Goal: Information Seeking & Learning: Learn about a topic

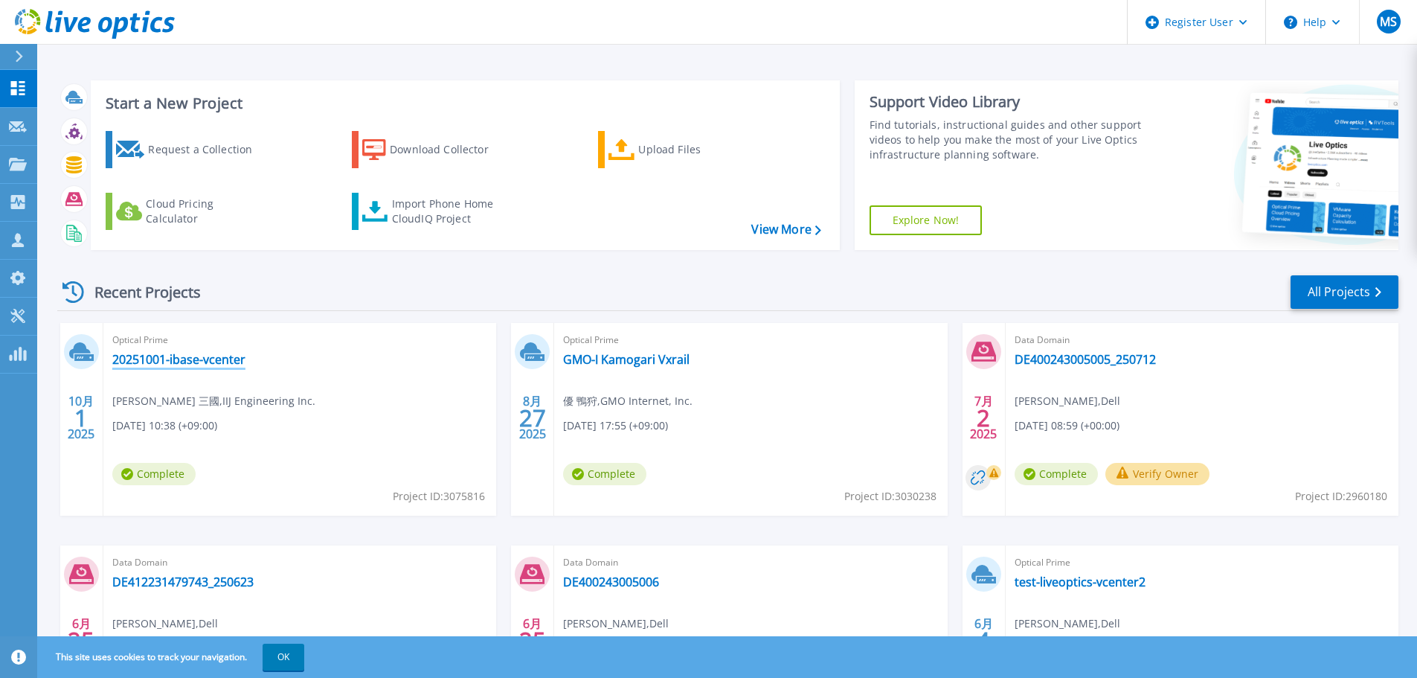
click at [205, 367] on div "Optical Prime 20251001-ibase-vcenter [PERSON_NAME] 三國 , IIJ Engineering Inc. [D…" at bounding box center [299, 419] width 393 height 193
click at [205, 362] on link "20251001-ibase-vcenter" at bounding box center [178, 359] width 133 height 15
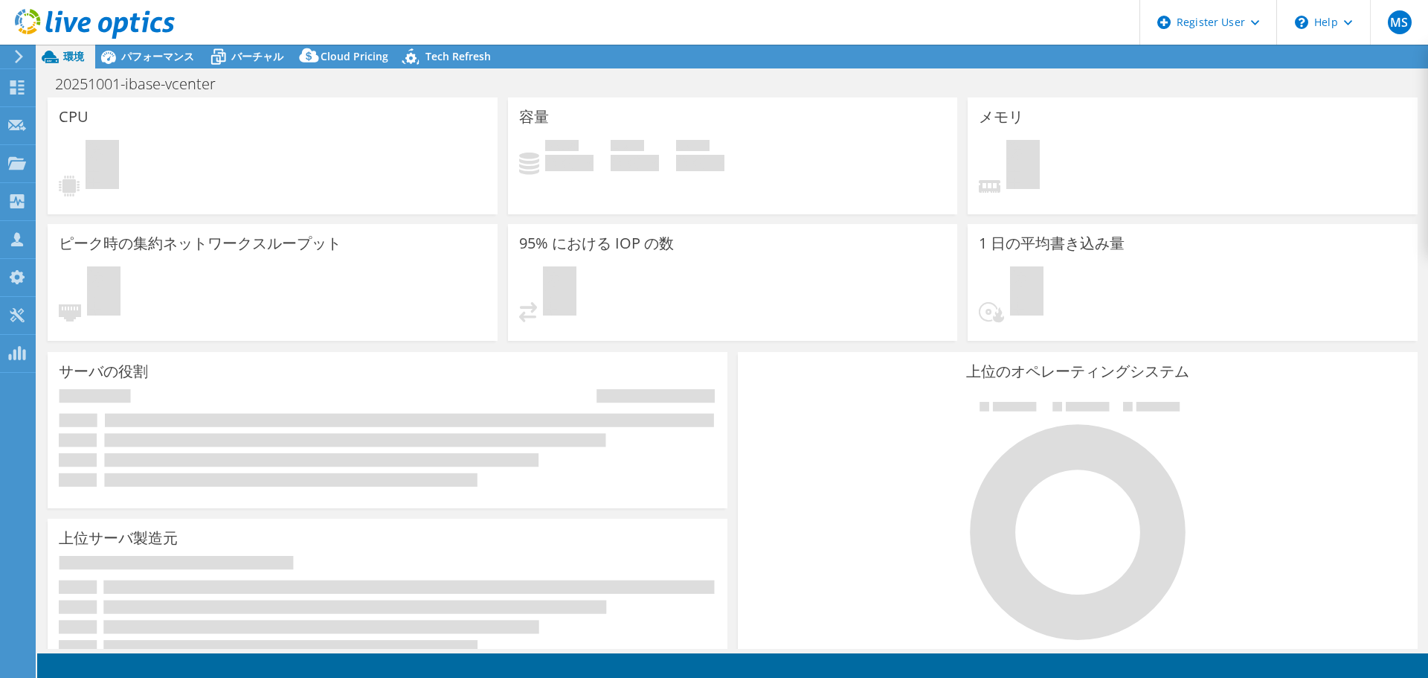
select select "[GEOGRAPHIC_DATA]"
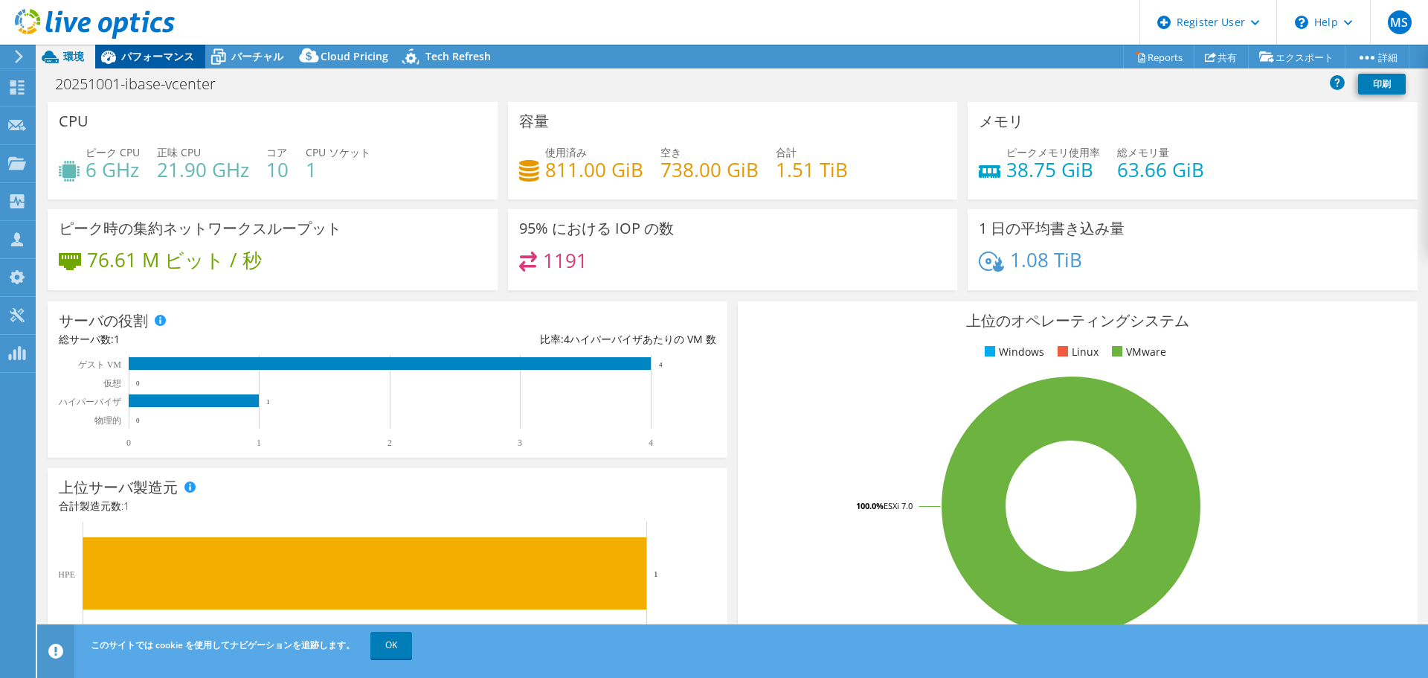
click at [161, 58] on span "パフォーマンス" at bounding box center [157, 56] width 73 height 14
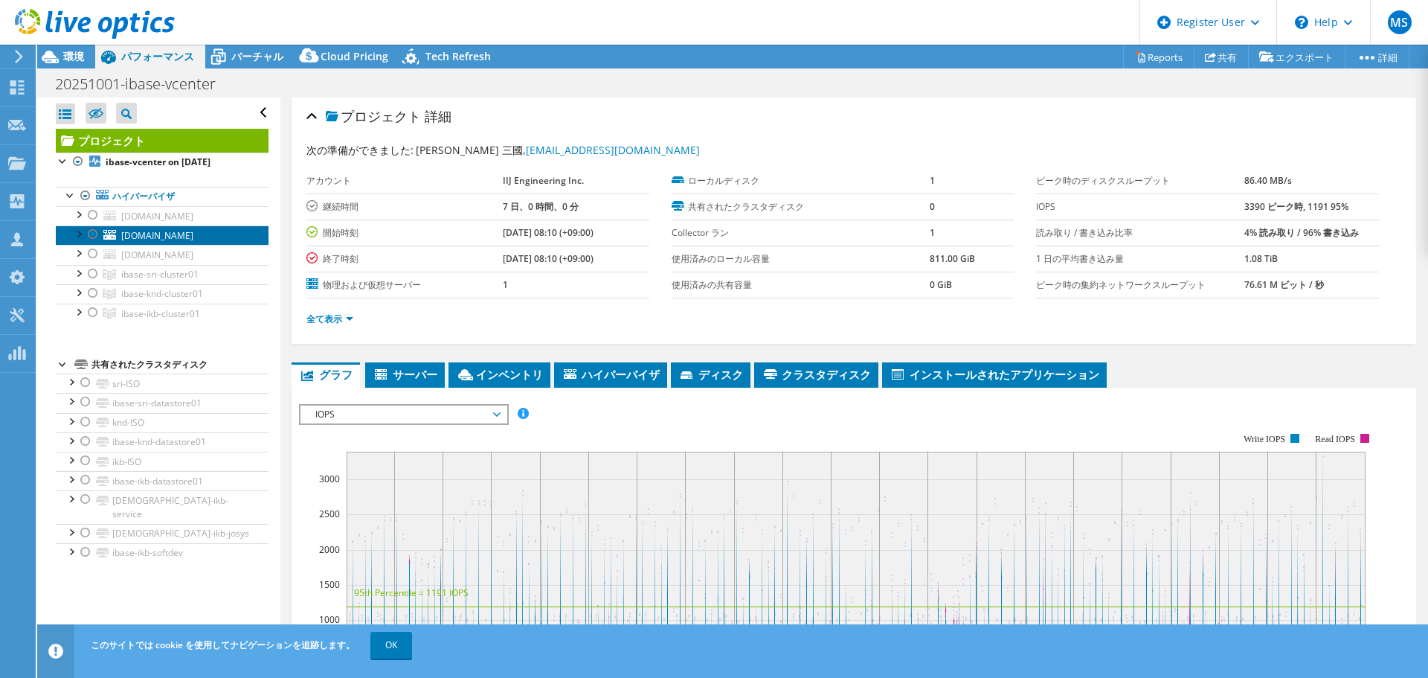
click at [120, 245] on link "ibase-ikb-vcsv01.iij-engineering.co.jp" at bounding box center [162, 234] width 213 height 19
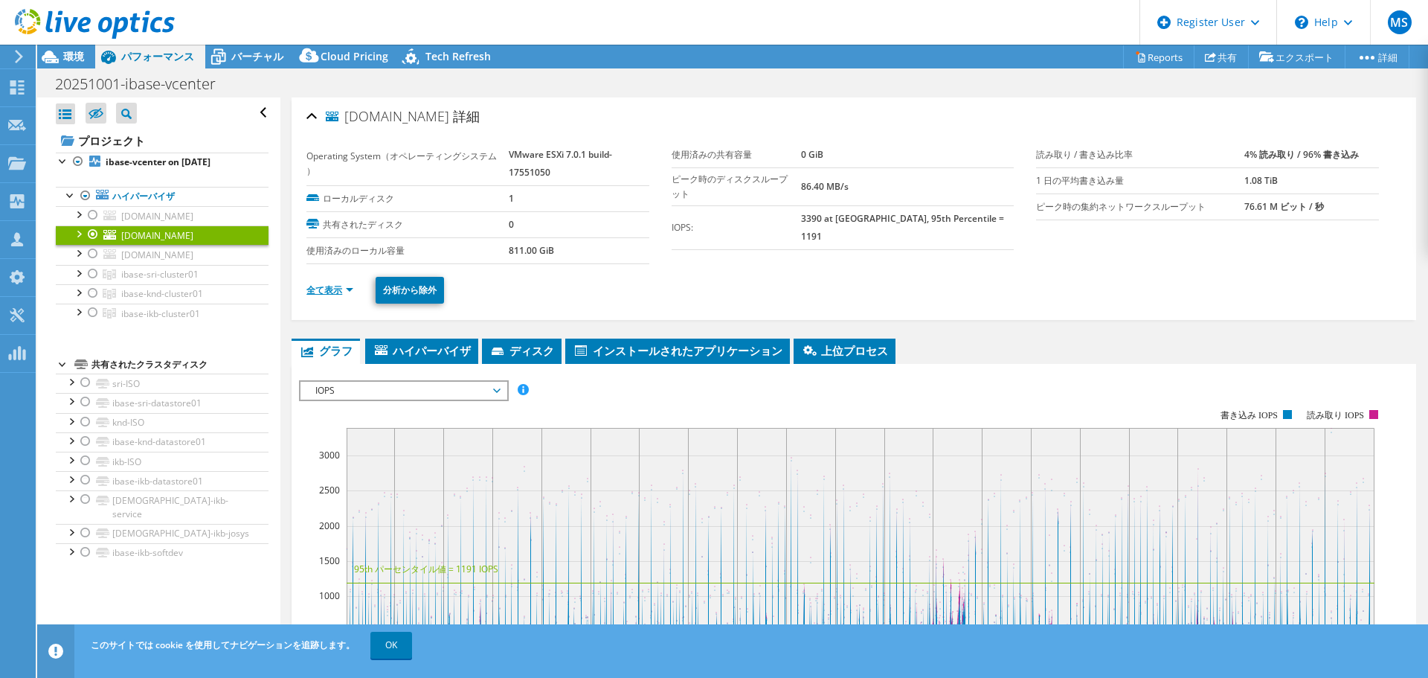
click at [337, 286] on link "全て表示" at bounding box center [329, 289] width 47 height 13
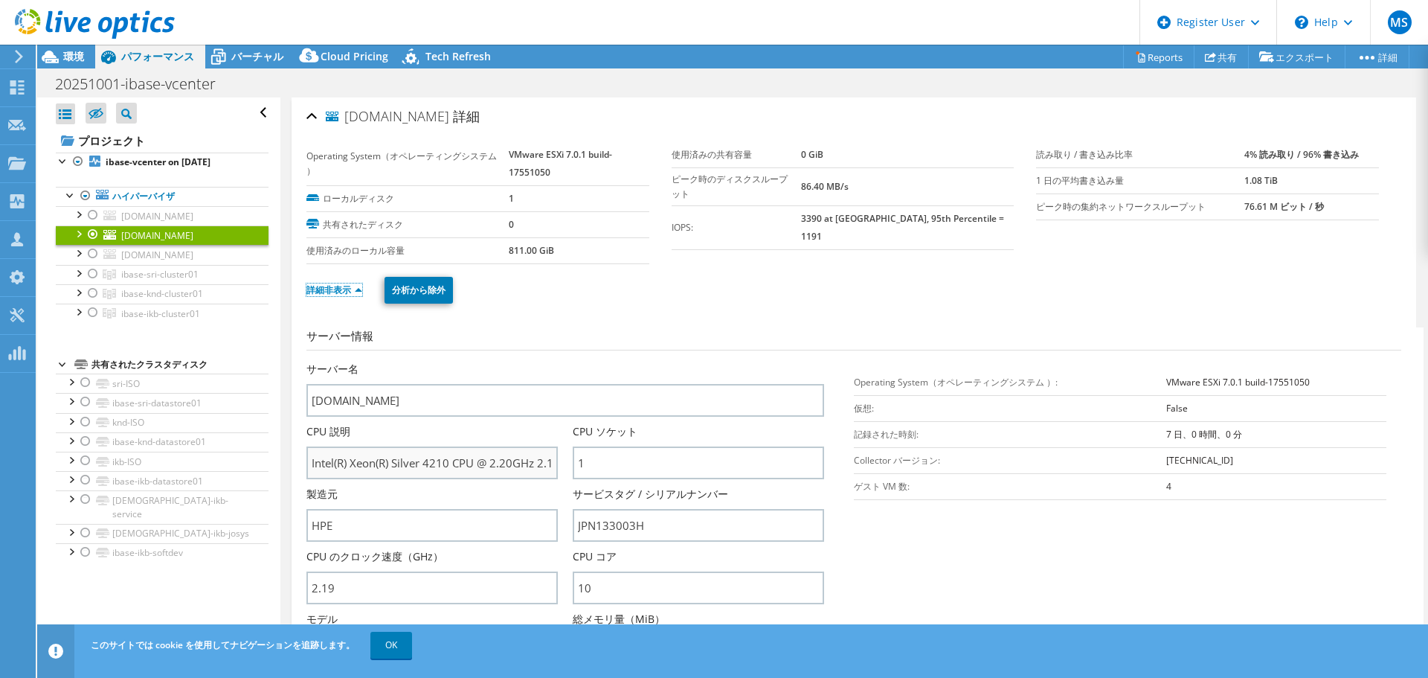
scroll to position [149, 0]
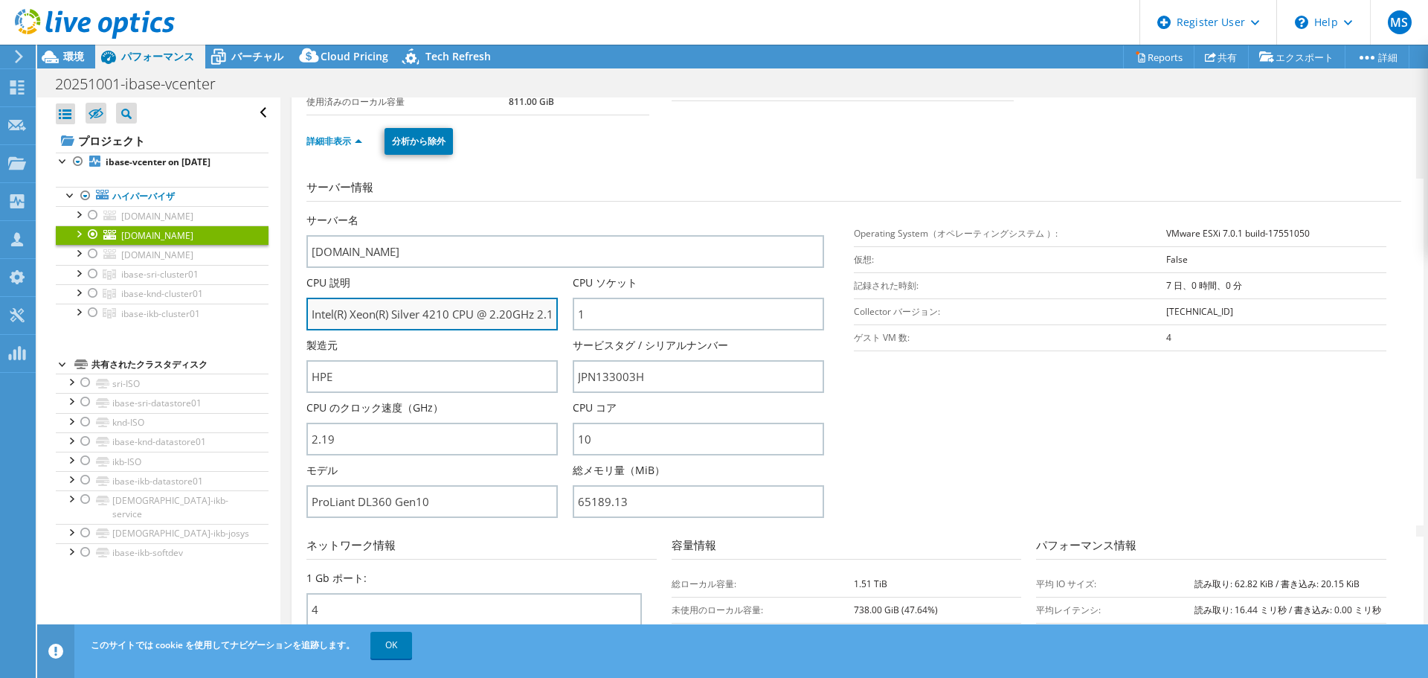
click at [471, 311] on input "Intel(R) Xeon(R) Silver 4210 CPU @ 2.20GHz 2.19 GHz" at bounding box center [431, 314] width 251 height 33
click at [124, 300] on span "ibase-knd-cluster01" at bounding box center [162, 293] width 82 height 13
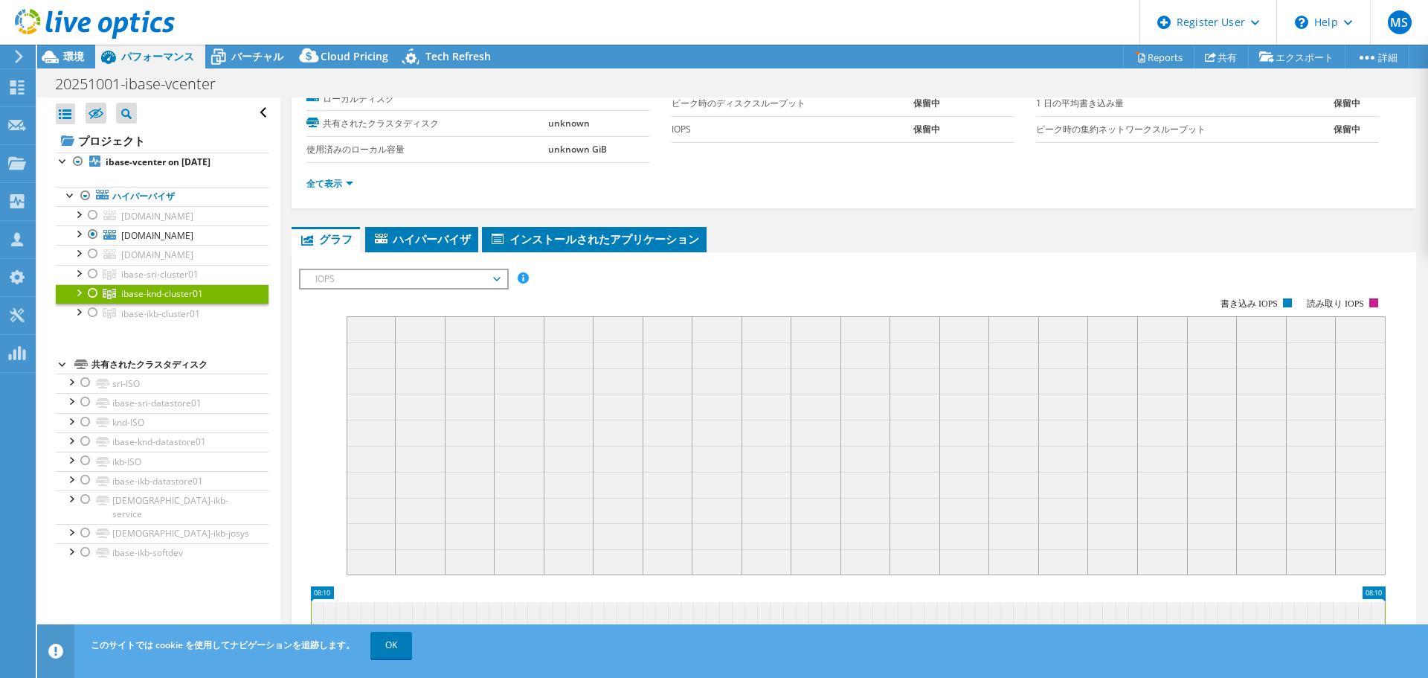
scroll to position [0, 0]
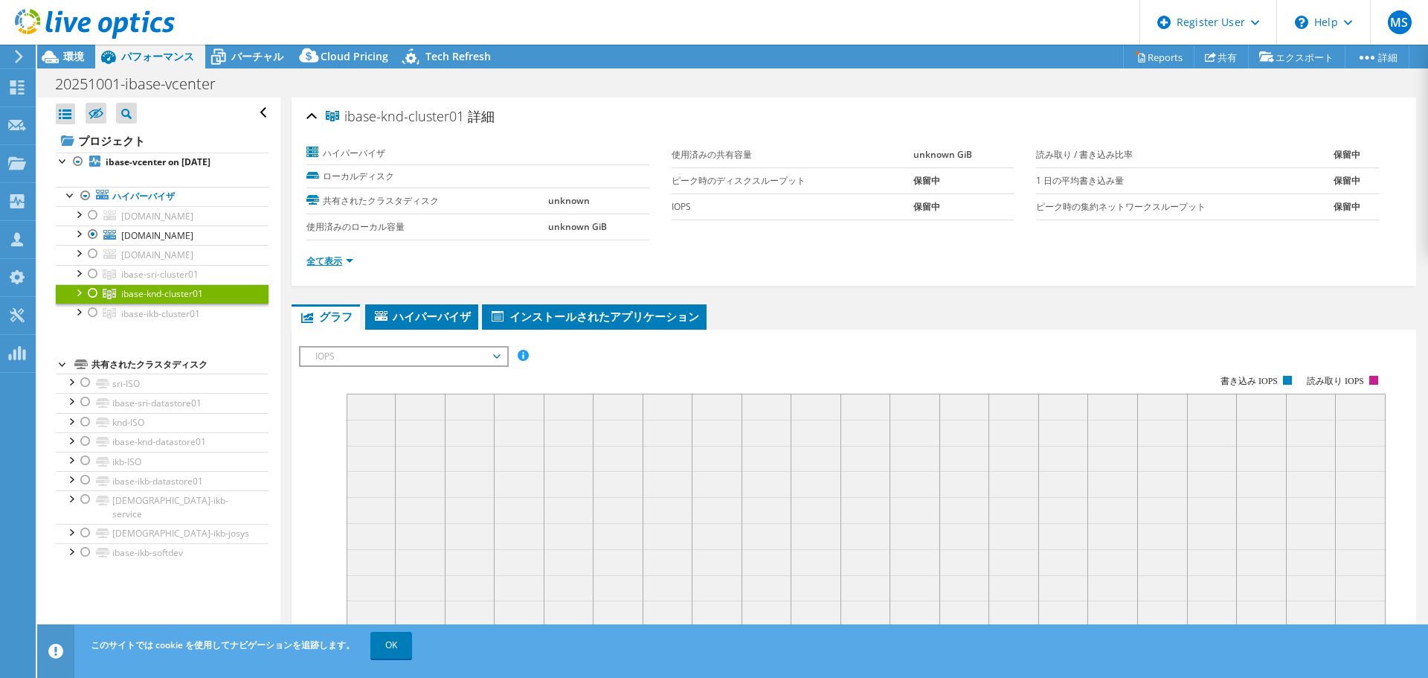
click at [350, 263] on link "全て表示" at bounding box center [329, 260] width 47 height 13
click at [89, 302] on div at bounding box center [93, 293] width 15 height 18
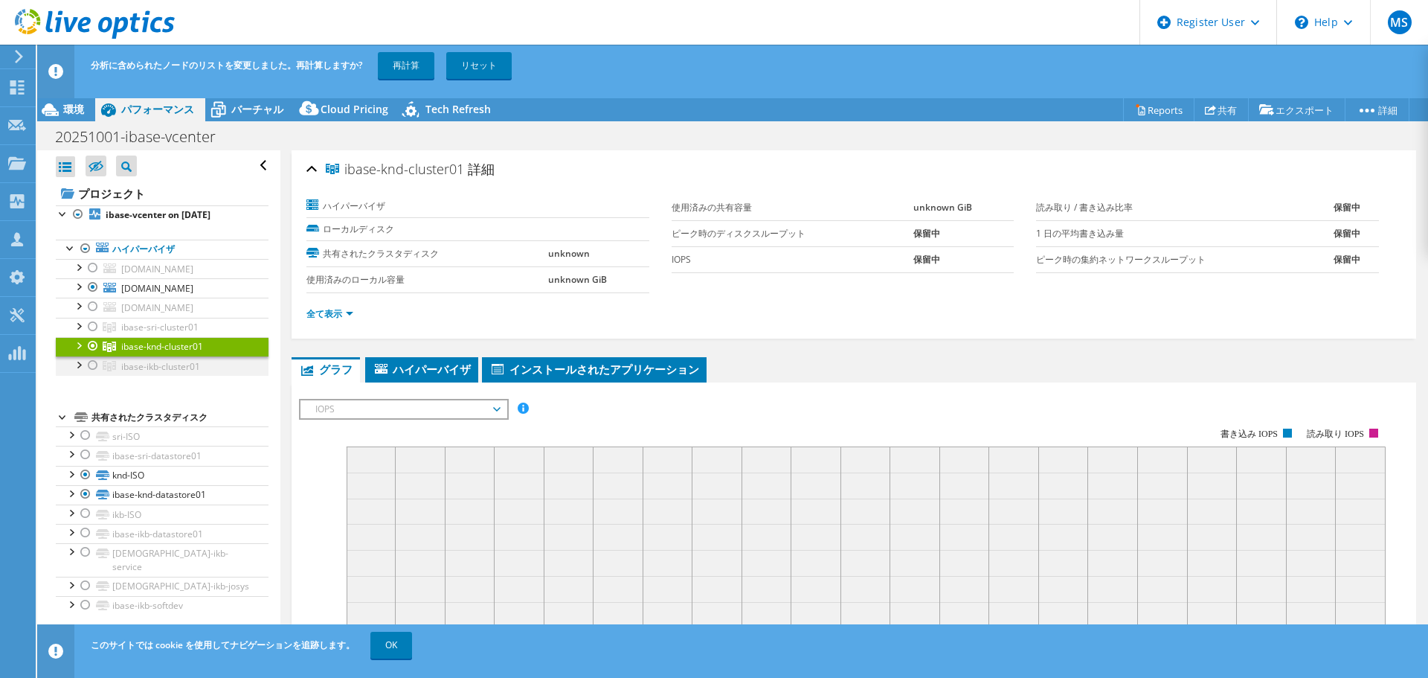
click at [97, 374] on div at bounding box center [93, 365] width 15 height 18
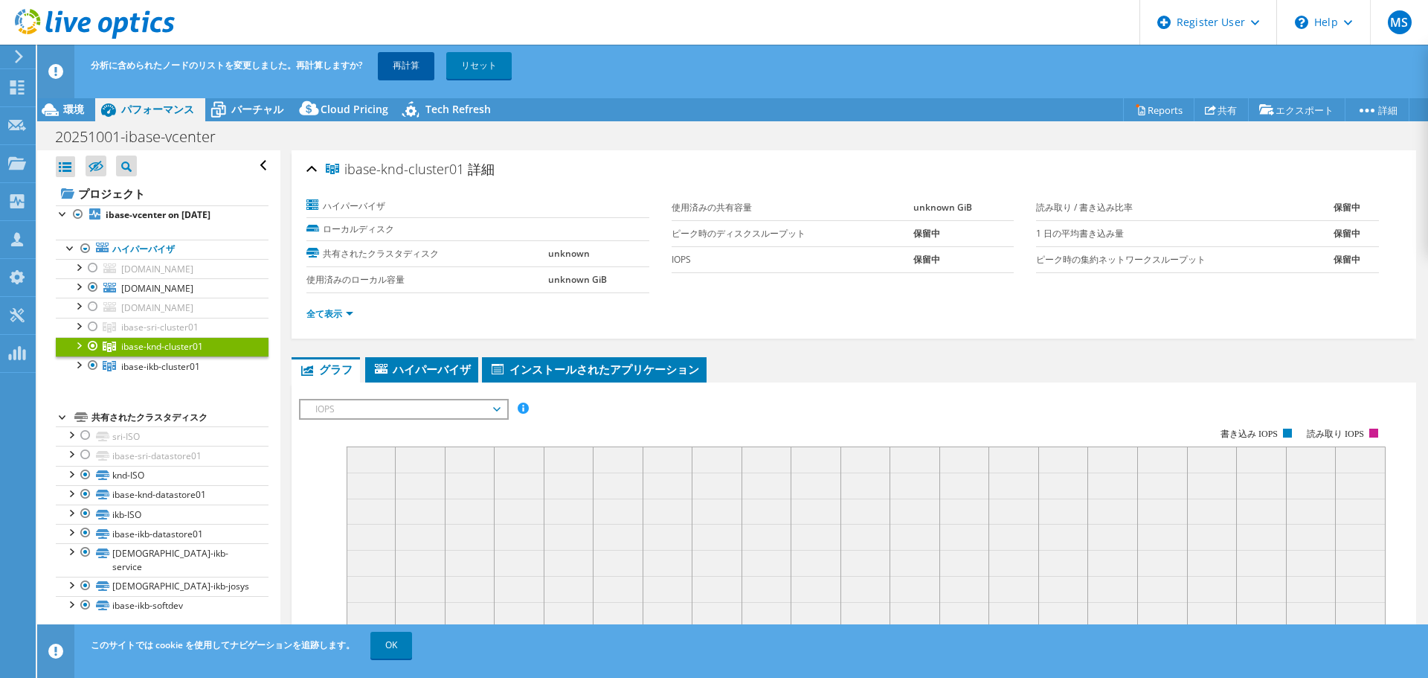
click at [405, 67] on link "再計算" at bounding box center [406, 65] width 57 height 27
click at [82, 352] on div at bounding box center [78, 344] width 15 height 15
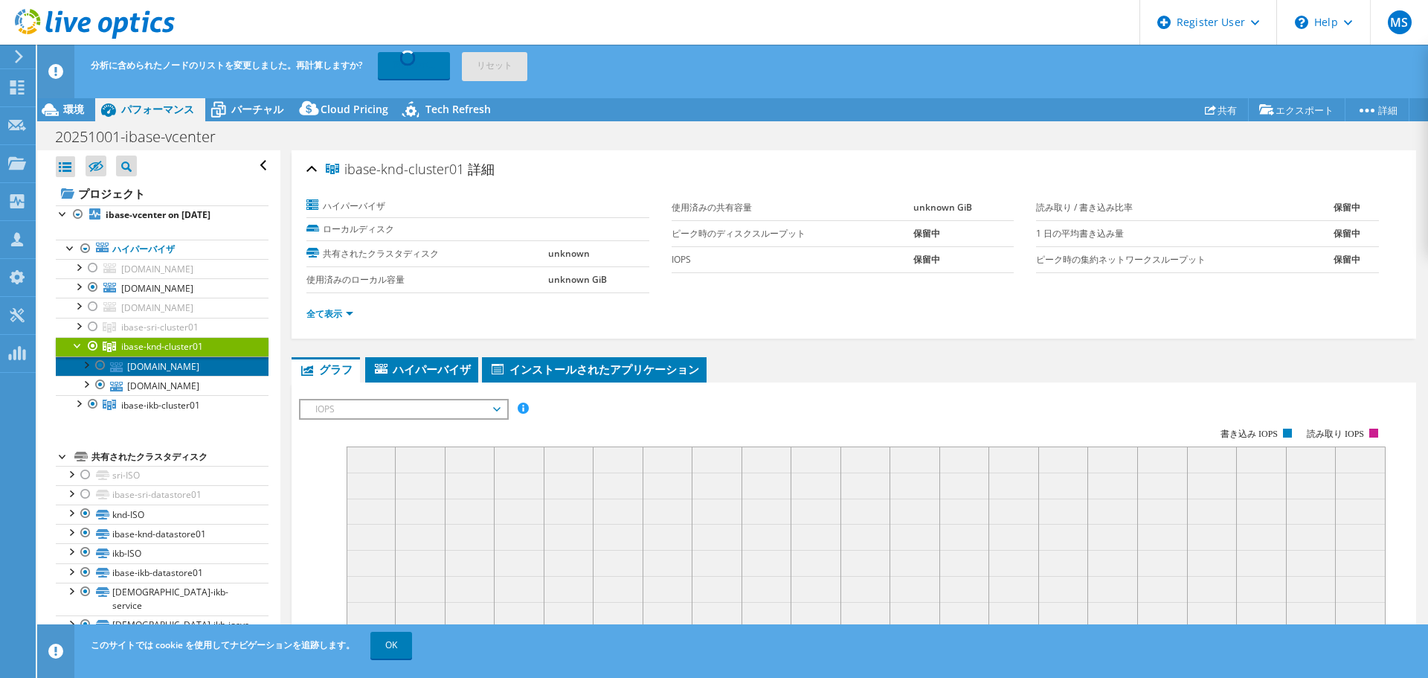
click at [162, 376] on link "ibase-knd-svt01.iij-engineering.co.jp" at bounding box center [162, 365] width 213 height 19
click at [146, 353] on span "ibase-knd-cluster01" at bounding box center [162, 346] width 82 height 13
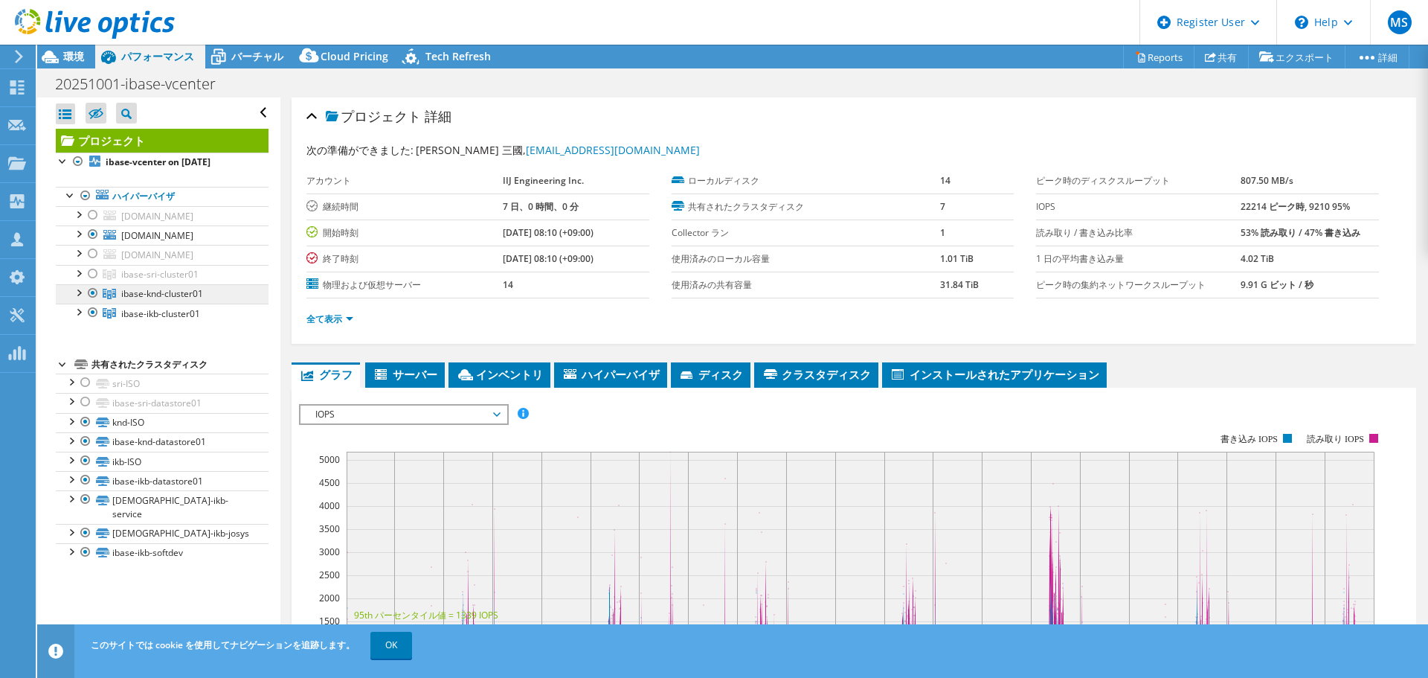
click at [144, 303] on link "ibase-knd-cluster01" at bounding box center [162, 293] width 213 height 19
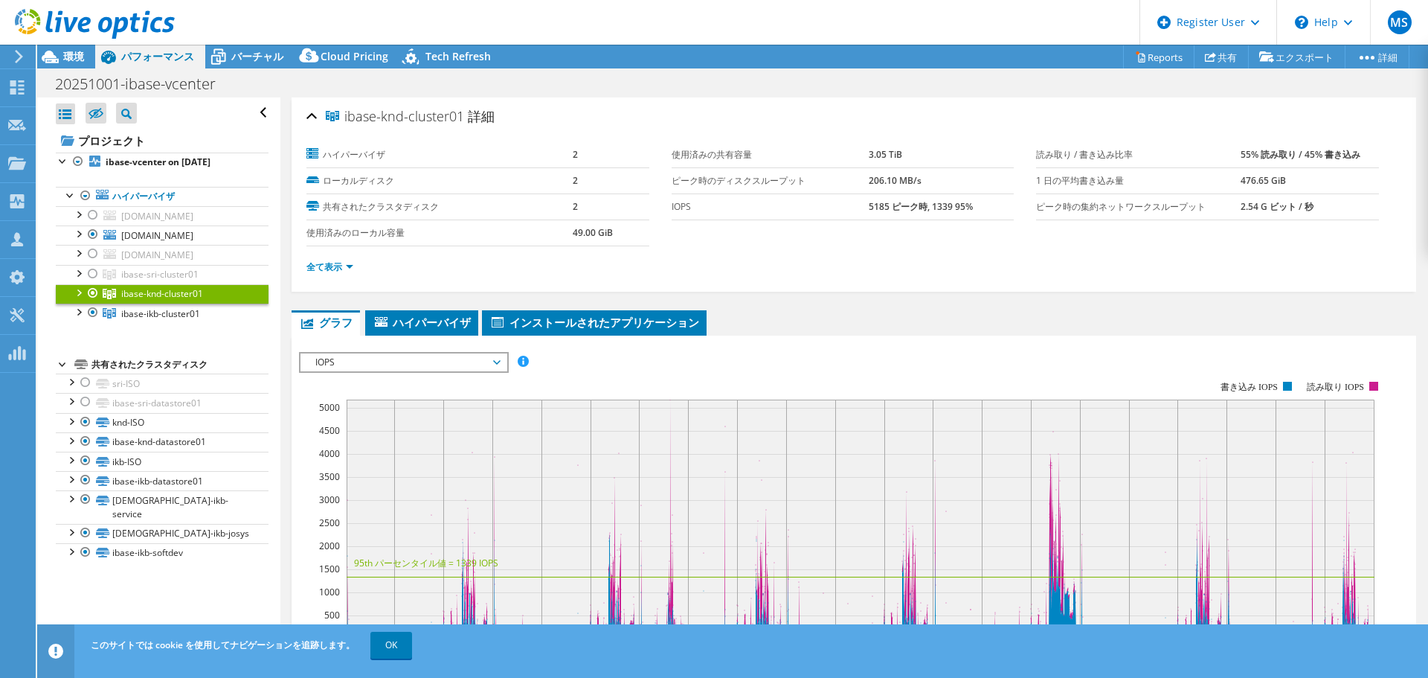
click at [323, 321] on span "グラフ" at bounding box center [326, 322] width 54 height 15
click at [321, 269] on link "全て表示" at bounding box center [329, 266] width 47 height 13
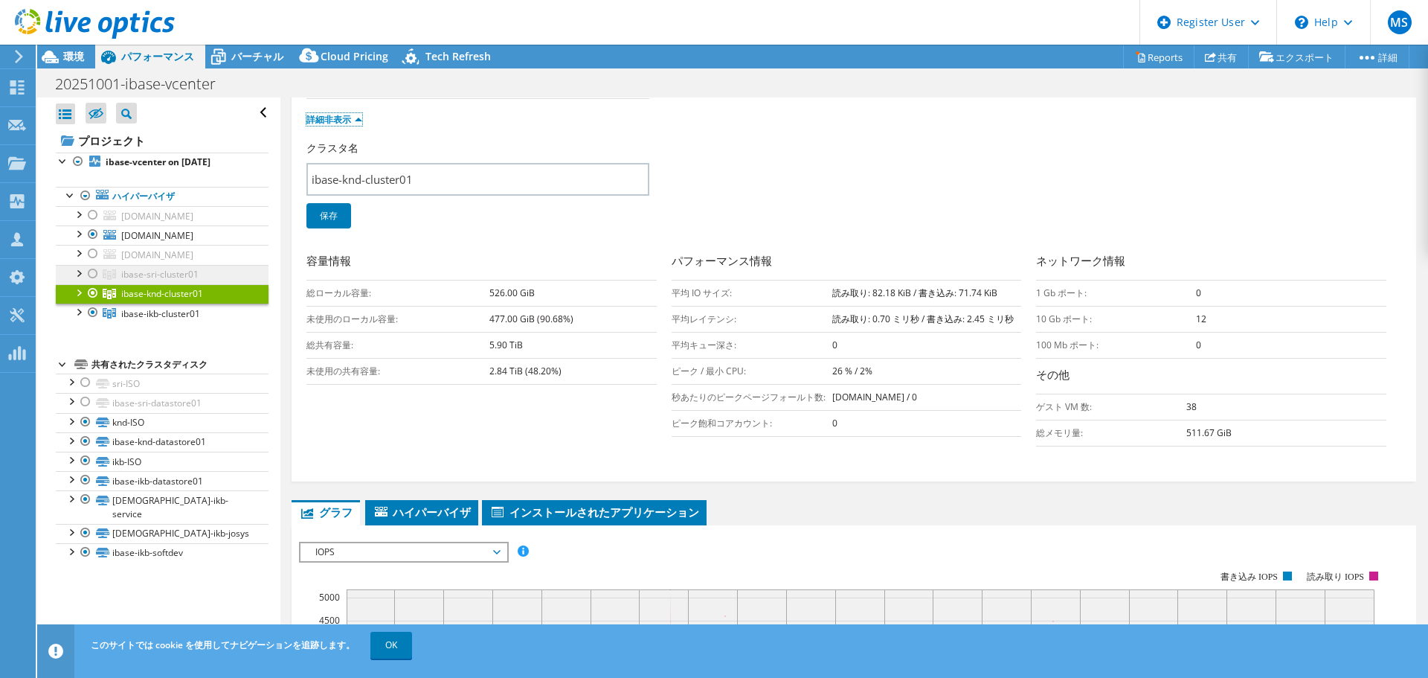
scroll to position [149, 0]
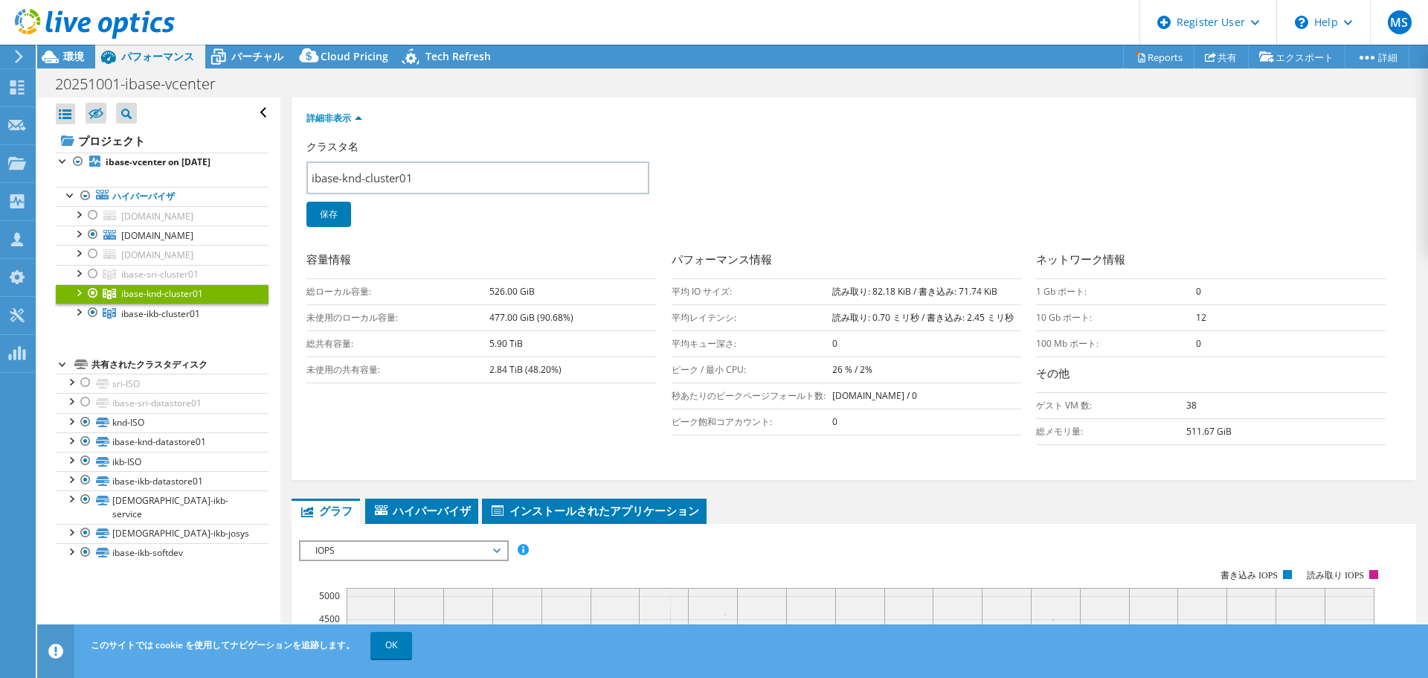
click at [80, 299] on div at bounding box center [78, 291] width 15 height 15
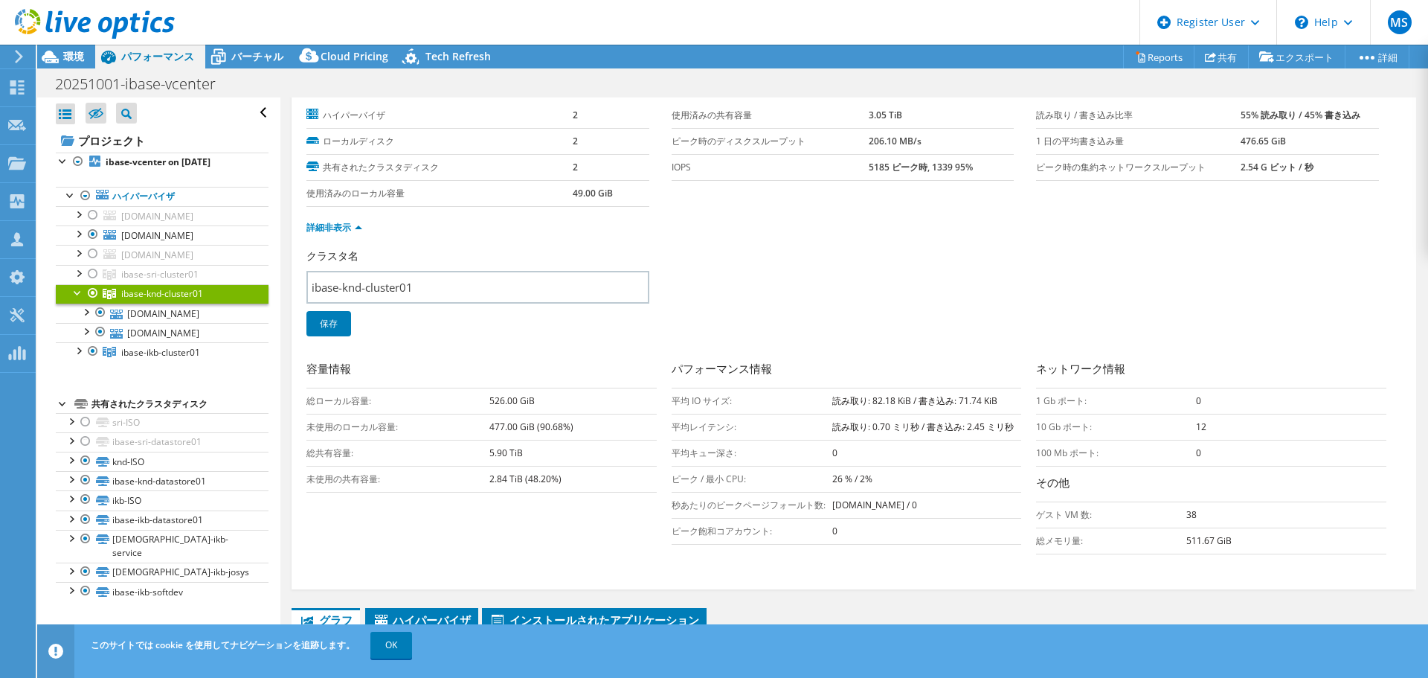
scroll to position [0, 0]
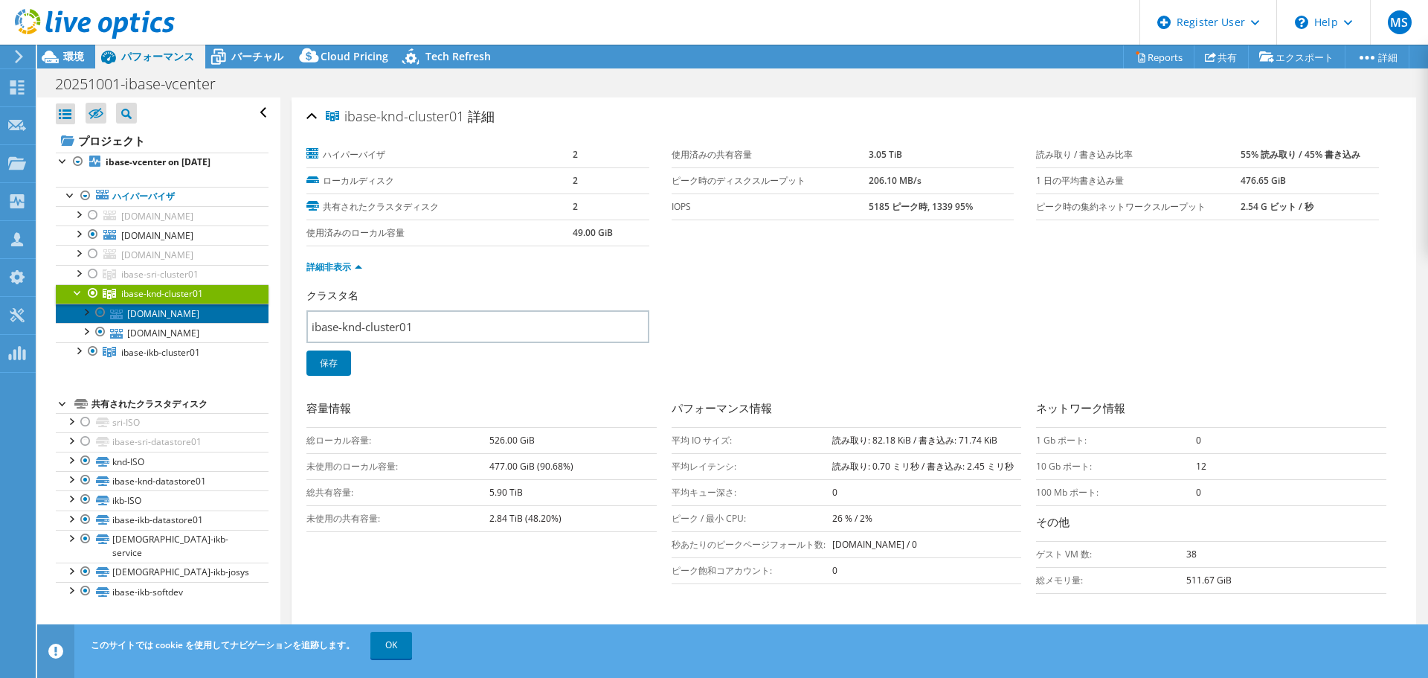
click at [194, 323] on link "ibase-knd-svt01.iij-engineering.co.jp" at bounding box center [162, 312] width 213 height 19
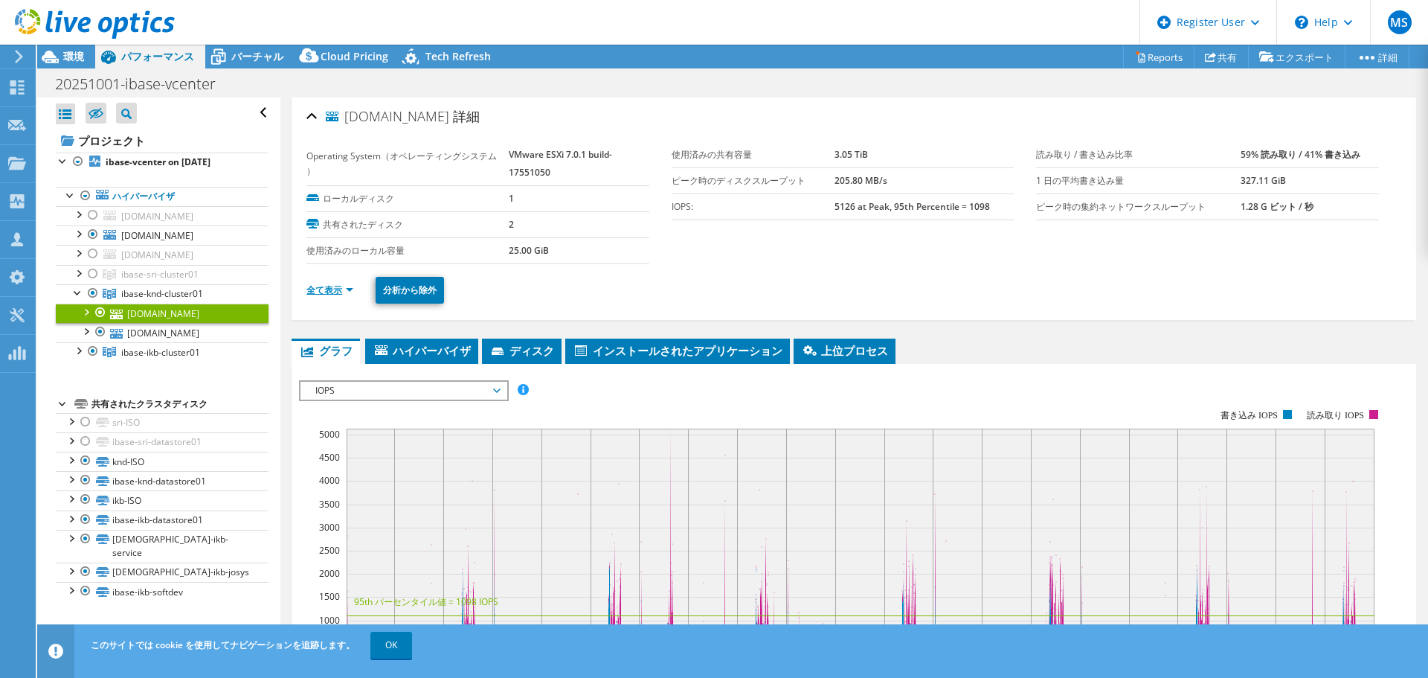
click at [341, 288] on link "全て表示" at bounding box center [329, 289] width 47 height 13
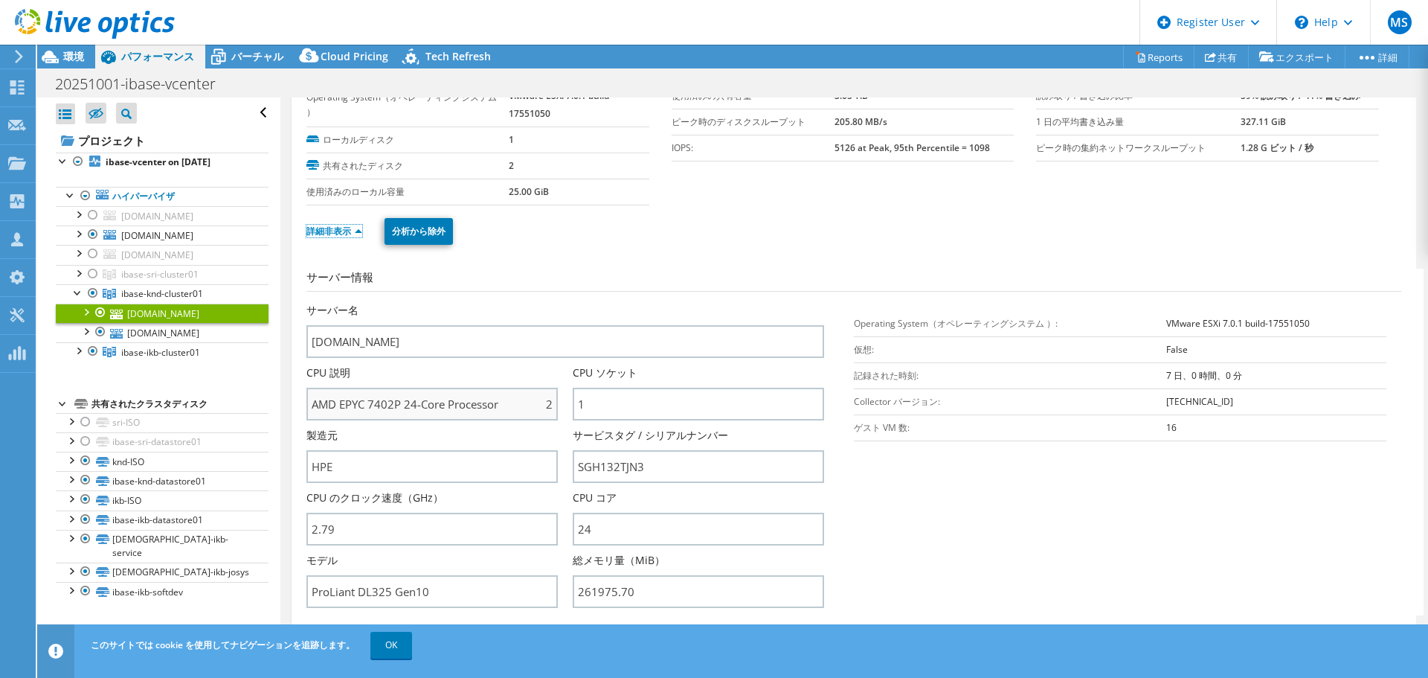
scroll to position [149, 0]
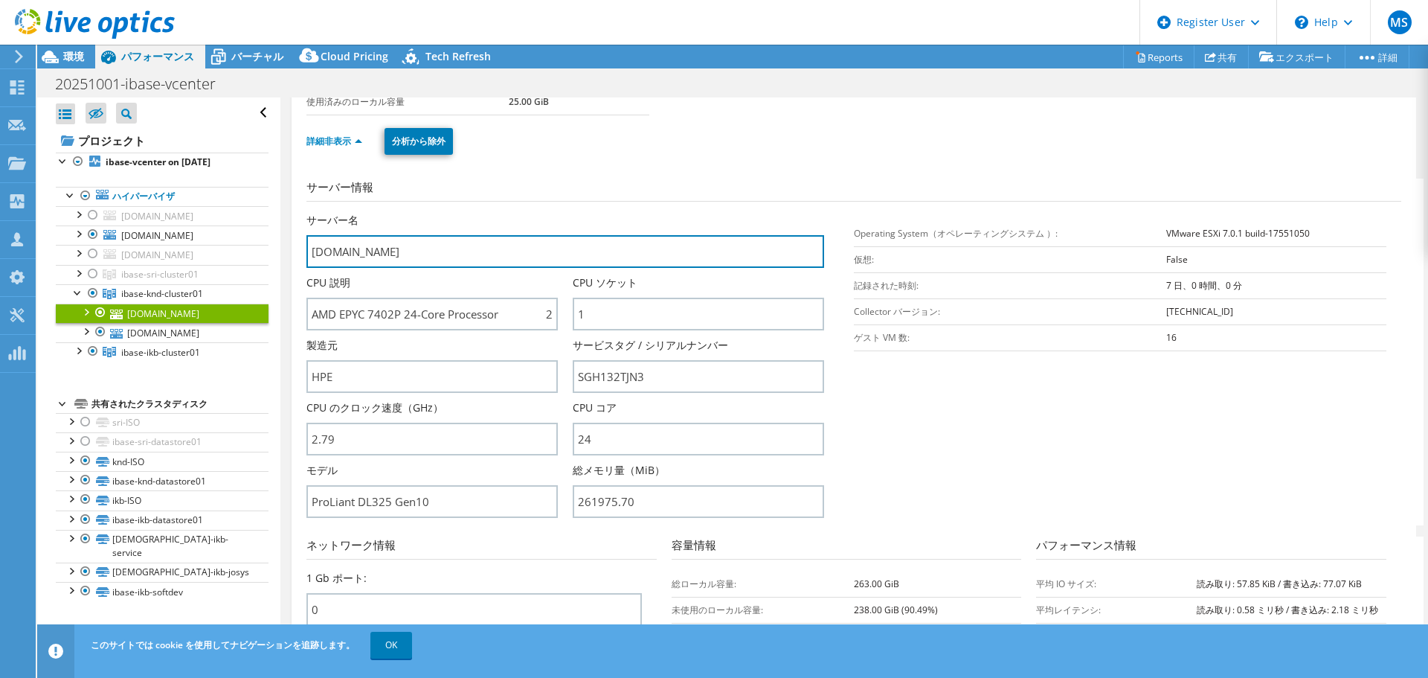
drag, startPoint x: 528, startPoint y: 253, endPoint x: 285, endPoint y: 249, distance: 243.3
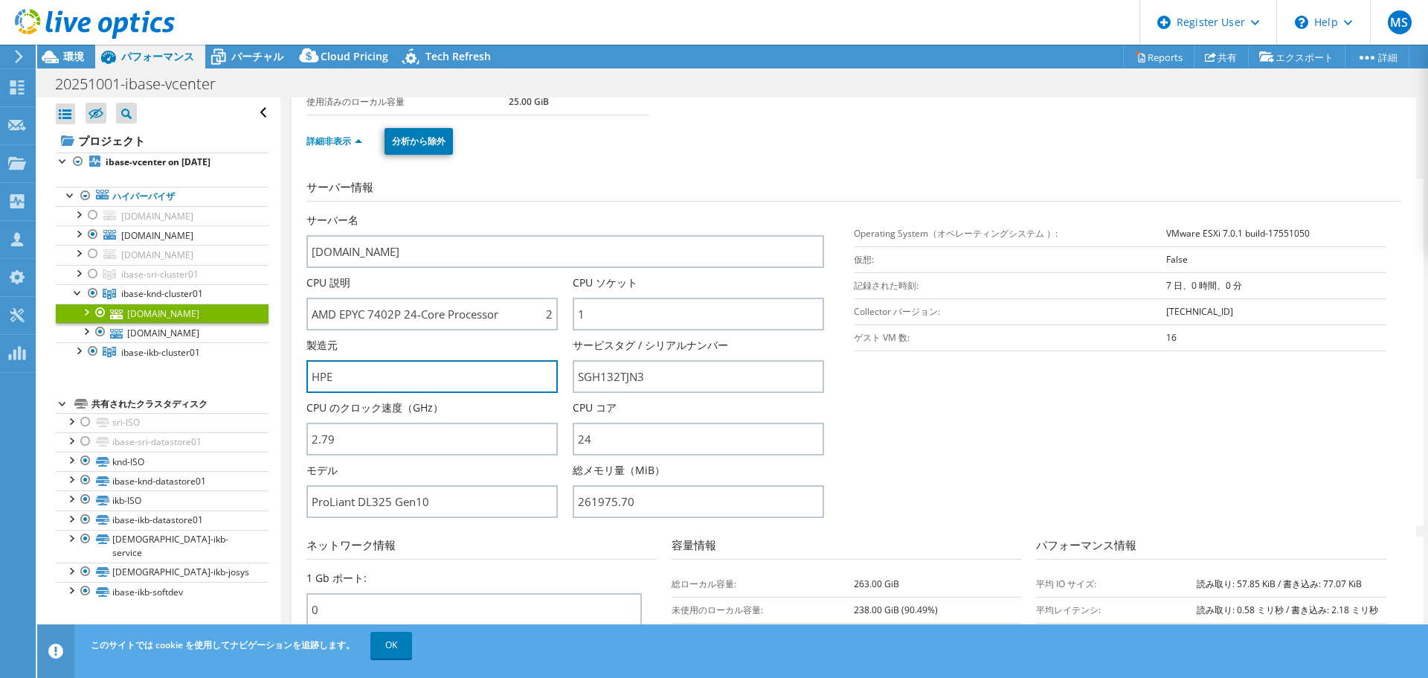
drag, startPoint x: 369, startPoint y: 375, endPoint x: 155, endPoint y: 372, distance: 213.5
click at [168, 371] on div "すべて開く すべて閉じる 除外されたノードを非表示 プロジェクトツリーフィルタ" at bounding box center [732, 372] width 1391 height 551
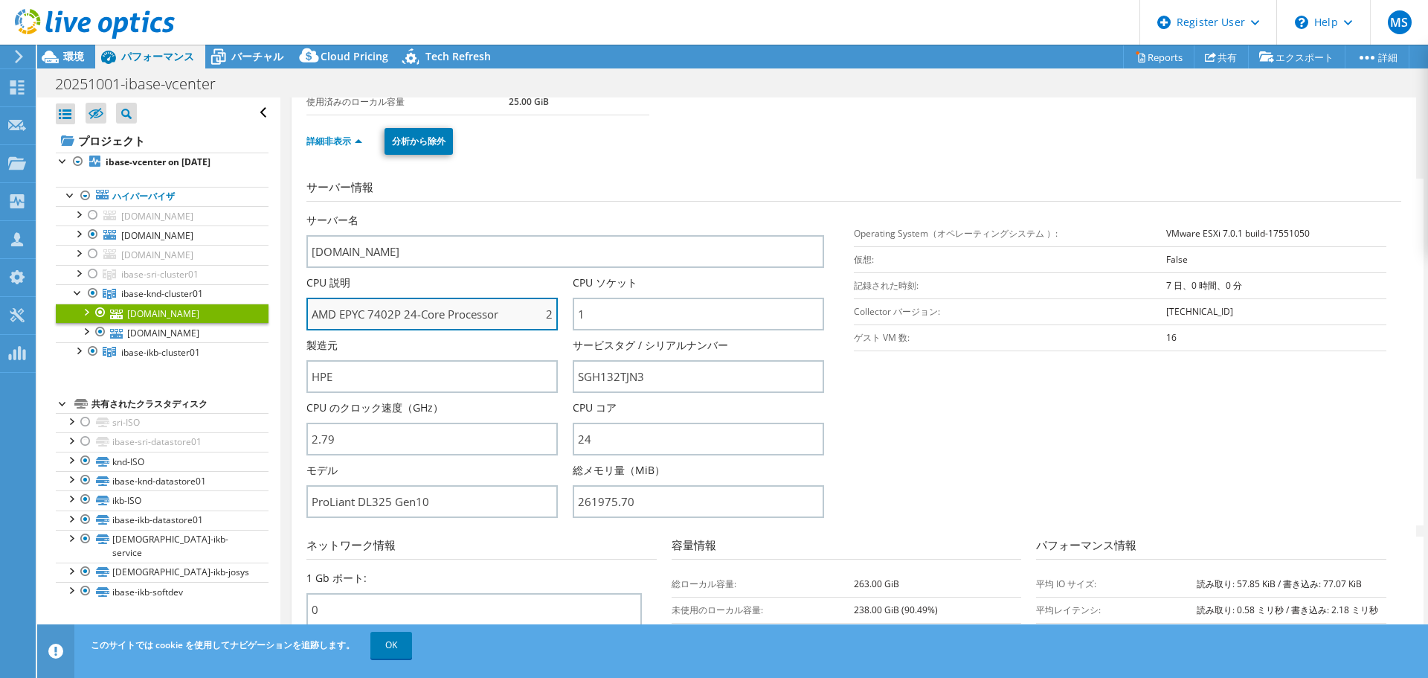
click at [414, 311] on input "AMD EPYC 7402P 24-Core Processor 2.79 GHz" at bounding box center [431, 314] width 251 height 33
